Goal: Leave review/rating: Leave review/rating

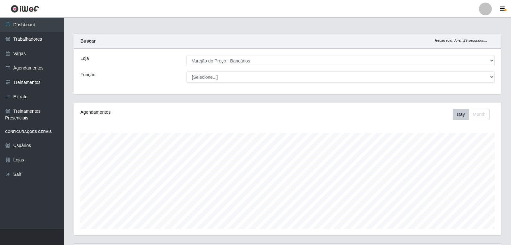
select select "157"
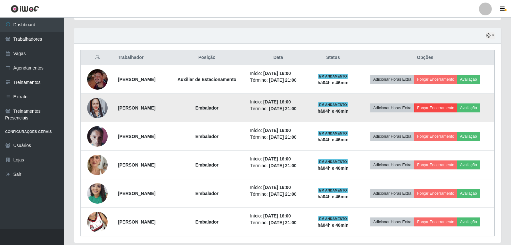
scroll to position [237, 0]
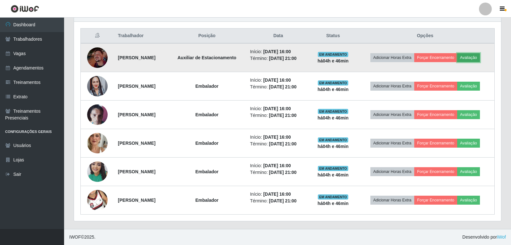
click at [478, 58] on button "Avaliação" at bounding box center [468, 57] width 23 height 9
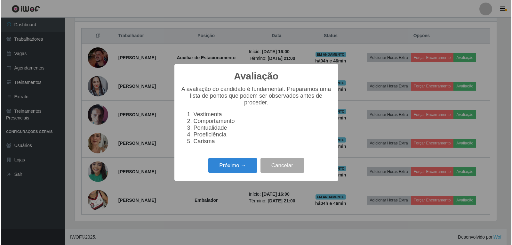
scroll to position [133, 424]
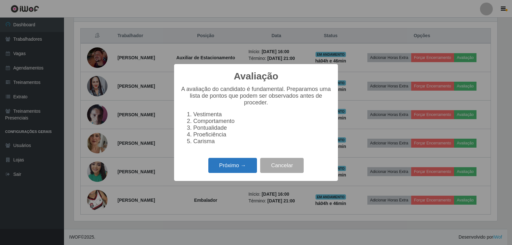
click at [217, 165] on button "Próximo →" at bounding box center [232, 165] width 49 height 15
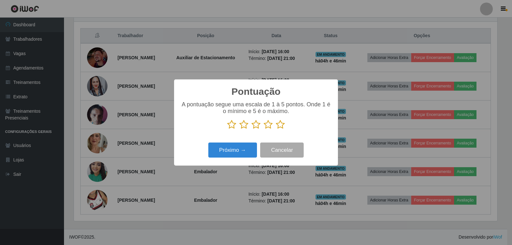
click at [279, 127] on icon at bounding box center [280, 125] width 9 height 10
click at [276, 129] on input "radio" at bounding box center [276, 129] width 0 height 0
click at [237, 153] on button "Próximo →" at bounding box center [232, 150] width 49 height 15
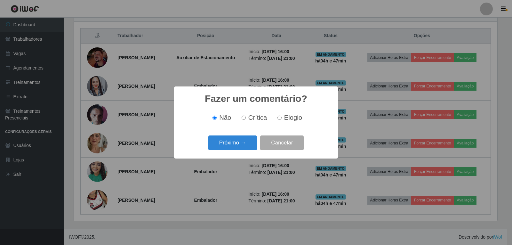
click at [288, 118] on span "Elogio" at bounding box center [293, 117] width 18 height 7
click at [282, 118] on input "Elogio" at bounding box center [280, 118] width 4 height 4
radio input "true"
click at [233, 141] on button "Próximo →" at bounding box center [232, 142] width 49 height 15
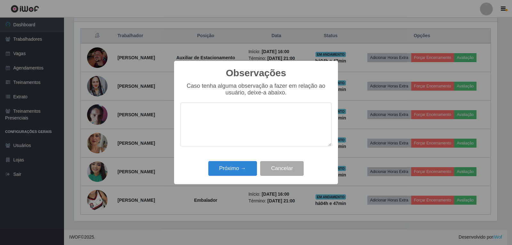
click at [219, 180] on div "Observações × Caso tenha alguma observação a fazer em relação ao usuário, deixe…" at bounding box center [256, 122] width 164 height 123
click at [224, 171] on button "Próximo →" at bounding box center [232, 168] width 49 height 15
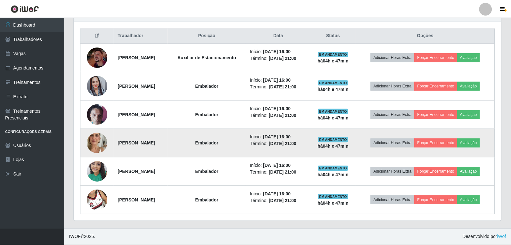
scroll to position [133, 427]
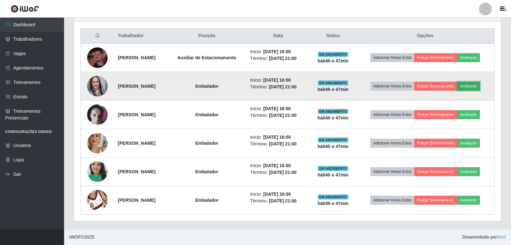
click at [477, 85] on button "Avaliação" at bounding box center [468, 86] width 23 height 9
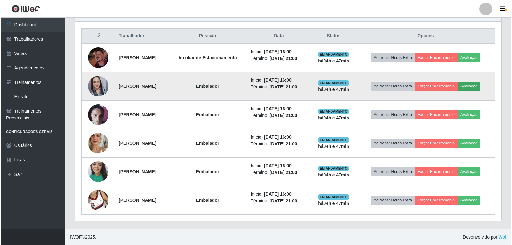
scroll to position [133, 424]
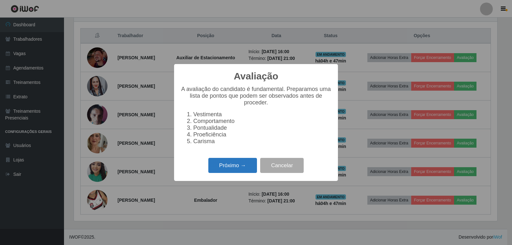
click at [230, 164] on button "Próximo →" at bounding box center [232, 165] width 49 height 15
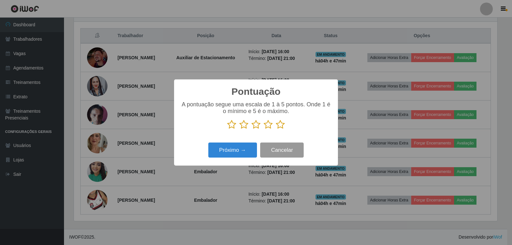
scroll to position [320121, 319830]
click at [283, 126] on icon at bounding box center [280, 125] width 9 height 10
click at [276, 129] on input "radio" at bounding box center [276, 129] width 0 height 0
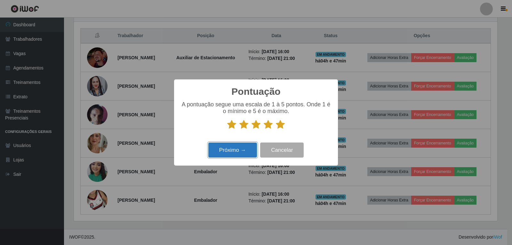
click at [244, 151] on button "Próximo →" at bounding box center [232, 150] width 49 height 15
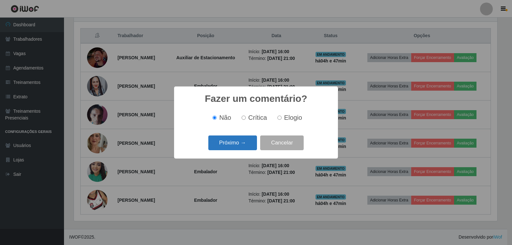
drag, startPoint x: 293, startPoint y: 119, endPoint x: 229, endPoint y: 142, distance: 68.5
click at [293, 120] on span "Elogio" at bounding box center [293, 117] width 18 height 7
click at [282, 120] on input "Elogio" at bounding box center [280, 118] width 4 height 4
radio input "true"
click at [225, 144] on button "Próximo →" at bounding box center [232, 142] width 49 height 15
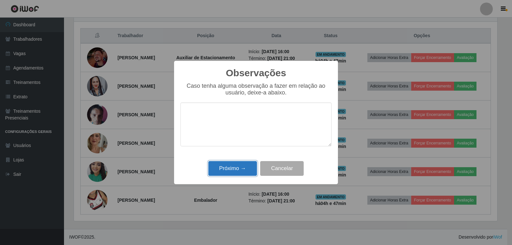
click at [238, 170] on button "Próximo →" at bounding box center [232, 168] width 49 height 15
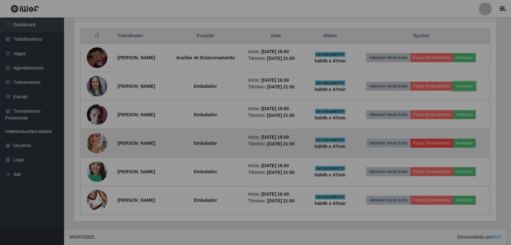
scroll to position [133, 427]
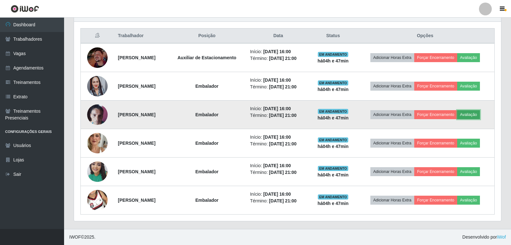
click at [469, 114] on button "Avaliação" at bounding box center [468, 114] width 23 height 9
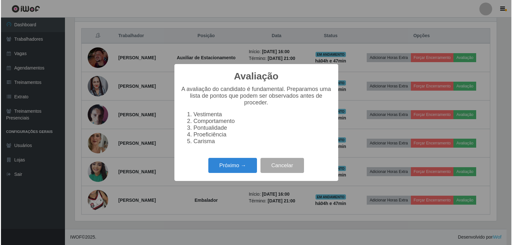
scroll to position [133, 424]
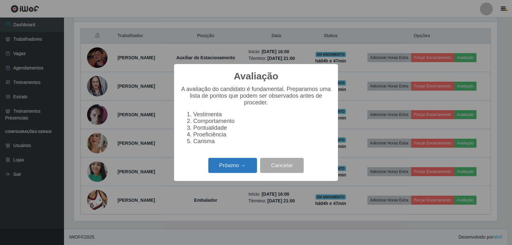
click at [220, 173] on button "Próximo →" at bounding box center [232, 165] width 49 height 15
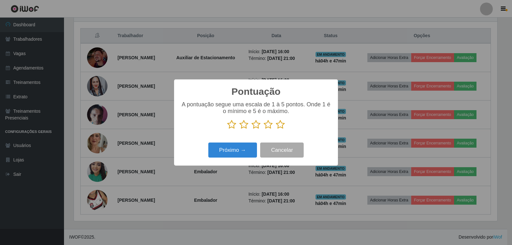
scroll to position [320121, 319830]
drag, startPoint x: 280, startPoint y: 125, endPoint x: 276, endPoint y: 130, distance: 6.2
click at [280, 125] on icon at bounding box center [280, 125] width 9 height 10
click at [276, 129] on input "radio" at bounding box center [276, 129] width 0 height 0
click at [233, 156] on button "Próximo →" at bounding box center [232, 150] width 49 height 15
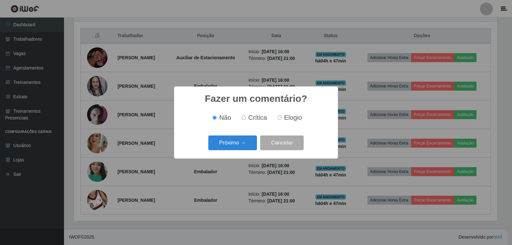
click at [288, 118] on span "Elogio" at bounding box center [293, 117] width 18 height 7
click at [282, 118] on input "Elogio" at bounding box center [280, 118] width 4 height 4
radio input "true"
click at [242, 143] on button "Próximo →" at bounding box center [232, 142] width 49 height 15
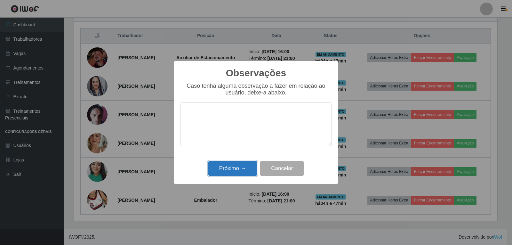
click at [233, 165] on button "Próximo →" at bounding box center [232, 168] width 49 height 15
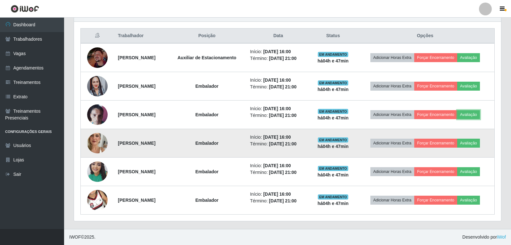
scroll to position [133, 427]
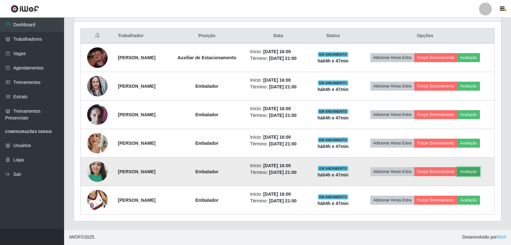
click at [480, 175] on button "Avaliação" at bounding box center [468, 171] width 23 height 9
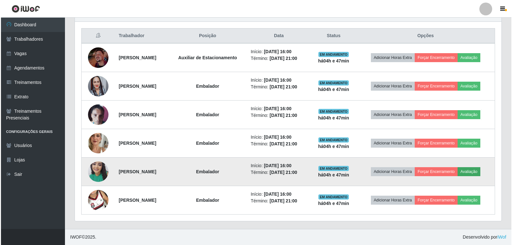
scroll to position [133, 424]
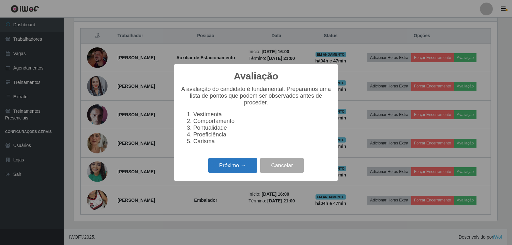
click at [238, 171] on button "Próximo →" at bounding box center [232, 165] width 49 height 15
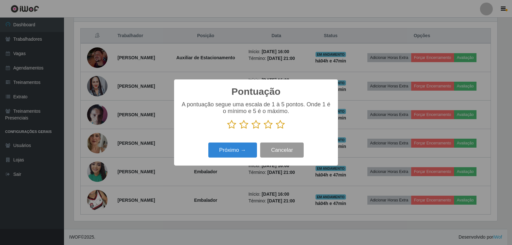
scroll to position [320121, 319830]
click at [277, 128] on icon at bounding box center [280, 125] width 9 height 10
click at [276, 129] on input "radio" at bounding box center [276, 129] width 0 height 0
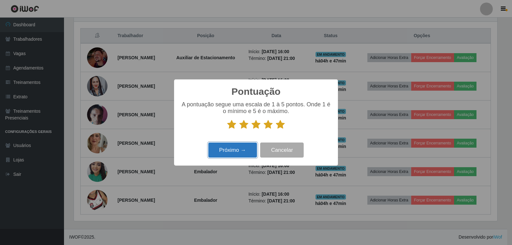
click at [250, 156] on button "Próximo →" at bounding box center [232, 150] width 49 height 15
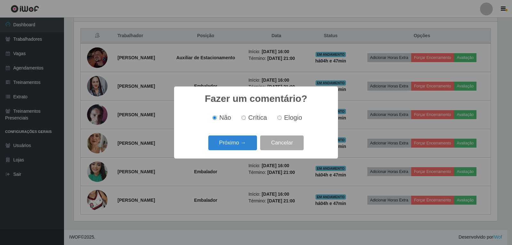
click at [287, 126] on div "Não Crítica Elogio" at bounding box center [256, 117] width 151 height 19
click at [289, 118] on span "Elogio" at bounding box center [293, 117] width 18 height 7
click at [282, 118] on input "Elogio" at bounding box center [280, 118] width 4 height 4
radio input "true"
click at [239, 136] on button "Próximo →" at bounding box center [232, 142] width 49 height 15
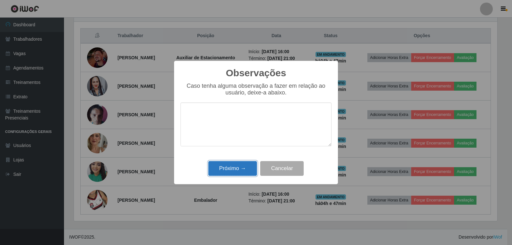
click at [233, 167] on button "Próximo →" at bounding box center [232, 168] width 49 height 15
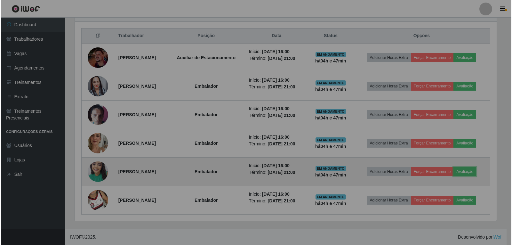
scroll to position [0, 0]
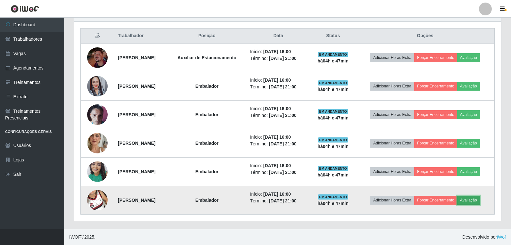
click at [475, 202] on button "Avaliação" at bounding box center [468, 200] width 23 height 9
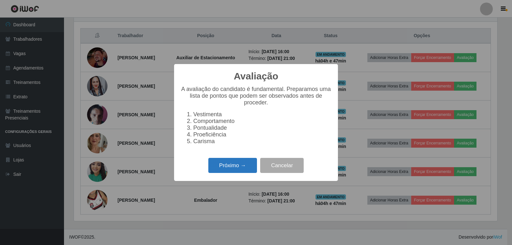
click at [248, 173] on button "Próximo →" at bounding box center [232, 165] width 49 height 15
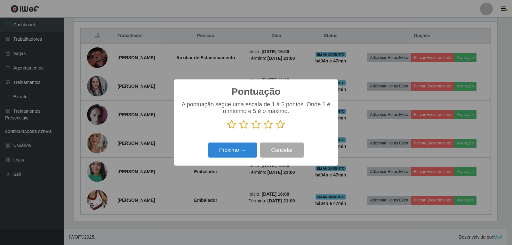
click at [284, 130] on div "A pontuação segue uma escala de 1 à 5 pontos. Onde 1 é o mínimo e 5 é o máximo." at bounding box center [256, 117] width 151 height 33
click at [282, 130] on div "A pontuação segue uma escala de 1 à 5 pontos. Onde 1 é o mínimo e 5 é o máximo." at bounding box center [256, 117] width 151 height 33
click at [279, 128] on icon at bounding box center [280, 125] width 9 height 10
click at [276, 129] on input "radio" at bounding box center [276, 129] width 0 height 0
click at [234, 153] on button "Próximo →" at bounding box center [232, 150] width 49 height 15
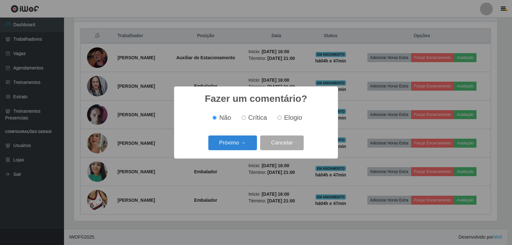
click at [290, 124] on div "Não Crítica Elogio" at bounding box center [256, 117] width 151 height 19
click at [291, 121] on span "Elogio" at bounding box center [293, 117] width 18 height 7
click at [282, 120] on input "Elogio" at bounding box center [280, 118] width 4 height 4
radio input "true"
click at [234, 143] on button "Próximo →" at bounding box center [232, 142] width 49 height 15
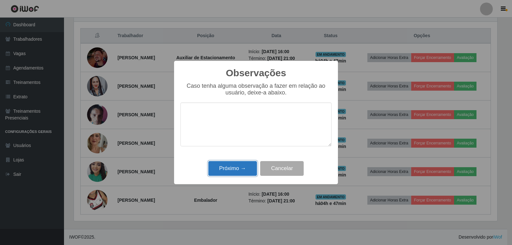
click at [236, 169] on button "Próximo →" at bounding box center [232, 168] width 49 height 15
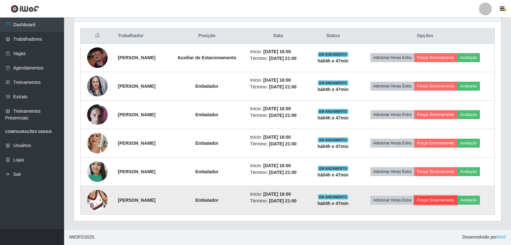
click at [437, 198] on button "Forçar Encerramento" at bounding box center [435, 200] width 43 height 9
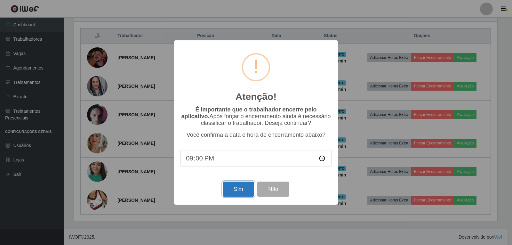
click at [244, 191] on button "Sim" at bounding box center [238, 189] width 31 height 15
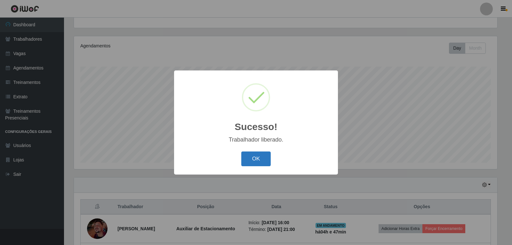
click at [262, 163] on button "OK" at bounding box center [256, 158] width 30 height 15
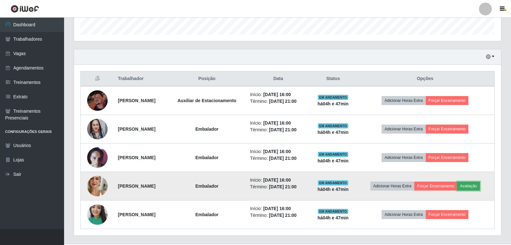
click at [478, 185] on button "Avaliação" at bounding box center [468, 186] width 23 height 9
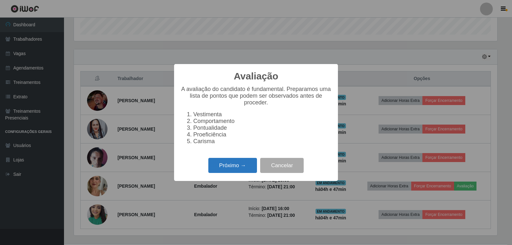
click at [247, 168] on button "Próximo →" at bounding box center [232, 165] width 49 height 15
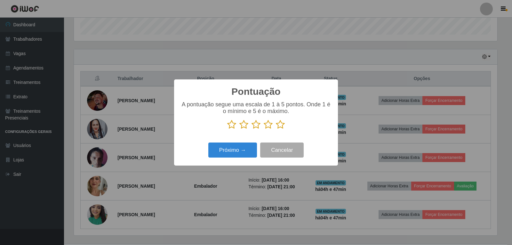
drag, startPoint x: 281, startPoint y: 127, endPoint x: 266, endPoint y: 137, distance: 17.9
click at [281, 127] on icon at bounding box center [280, 125] width 9 height 10
click at [276, 129] on input "radio" at bounding box center [276, 129] width 0 height 0
click at [236, 150] on button "Próximo →" at bounding box center [232, 150] width 49 height 15
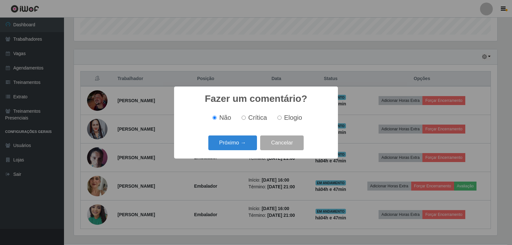
click at [282, 118] on label "Elogio" at bounding box center [288, 117] width 27 height 7
click at [282, 118] on input "Elogio" at bounding box center [280, 118] width 4 height 4
radio input "true"
click at [219, 142] on button "Próximo →" at bounding box center [232, 142] width 49 height 15
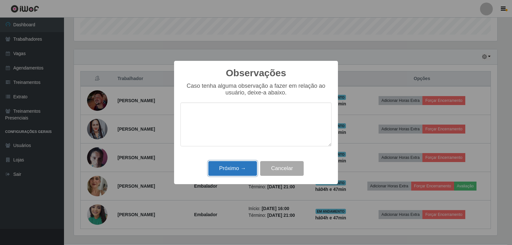
click at [233, 163] on button "Próximo →" at bounding box center [232, 168] width 49 height 15
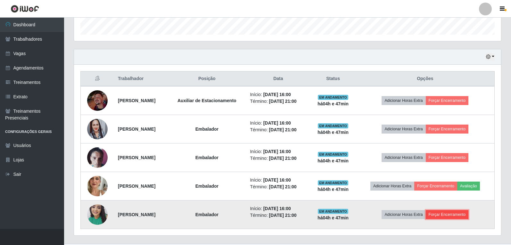
click at [451, 211] on button "Forçar Encerramento" at bounding box center [447, 214] width 43 height 9
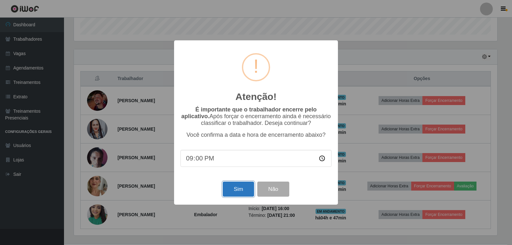
click at [233, 191] on button "Sim" at bounding box center [238, 189] width 31 height 15
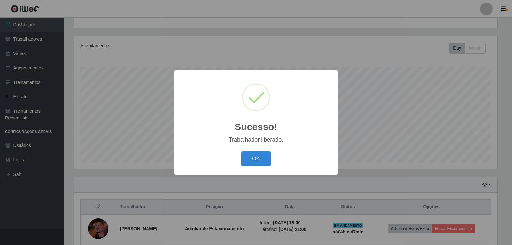
drag, startPoint x: 256, startPoint y: 156, endPoint x: 284, endPoint y: 177, distance: 35.3
click at [257, 156] on button "OK" at bounding box center [256, 158] width 30 height 15
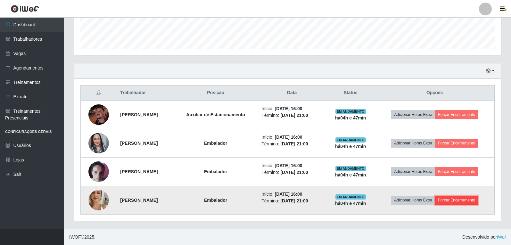
click at [461, 203] on button "Forçar Encerramento" at bounding box center [456, 200] width 43 height 9
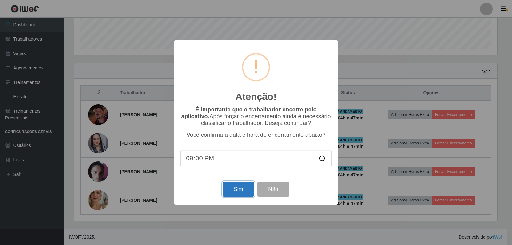
click at [228, 192] on button "Sim" at bounding box center [238, 189] width 31 height 15
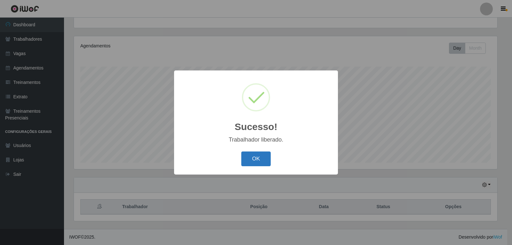
click at [255, 162] on button "OK" at bounding box center [256, 158] width 30 height 15
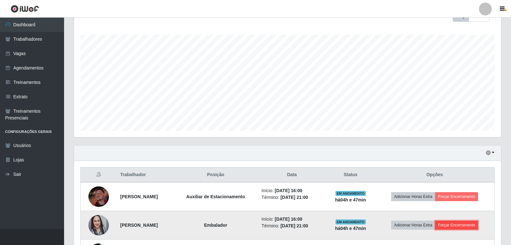
click at [445, 226] on button "Forçar Encerramento" at bounding box center [456, 225] width 43 height 9
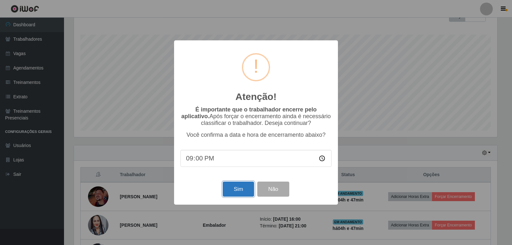
click at [234, 195] on button "Sim" at bounding box center [238, 189] width 31 height 15
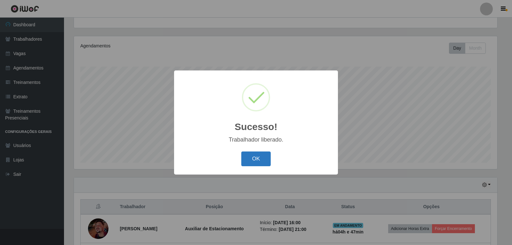
click at [257, 165] on button "OK" at bounding box center [256, 158] width 30 height 15
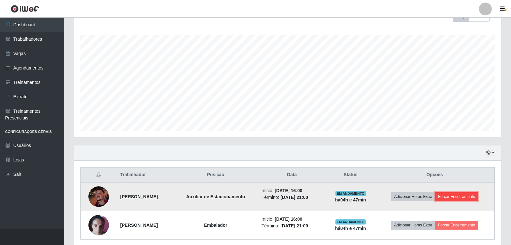
click at [452, 192] on button "Forçar Encerramento" at bounding box center [456, 196] width 43 height 9
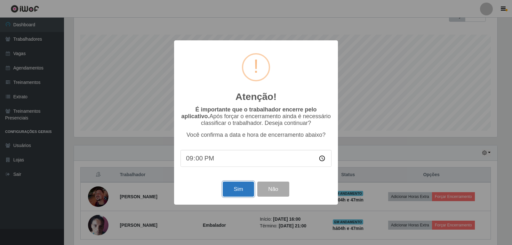
click at [235, 188] on button "Sim" at bounding box center [238, 189] width 31 height 15
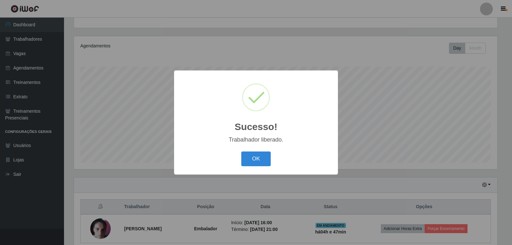
click at [263, 158] on button "OK" at bounding box center [256, 158] width 30 height 15
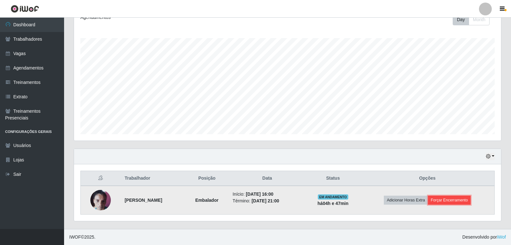
click at [444, 199] on button "Forçar Encerramento" at bounding box center [449, 200] width 43 height 9
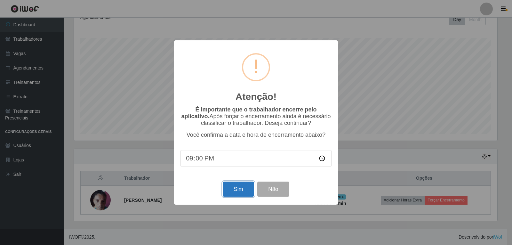
click at [248, 197] on button "Sim" at bounding box center [238, 189] width 31 height 15
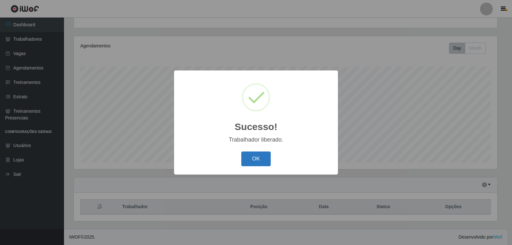
click at [247, 154] on button "OK" at bounding box center [256, 158] width 30 height 15
